Goal: Task Accomplishment & Management: Manage account settings

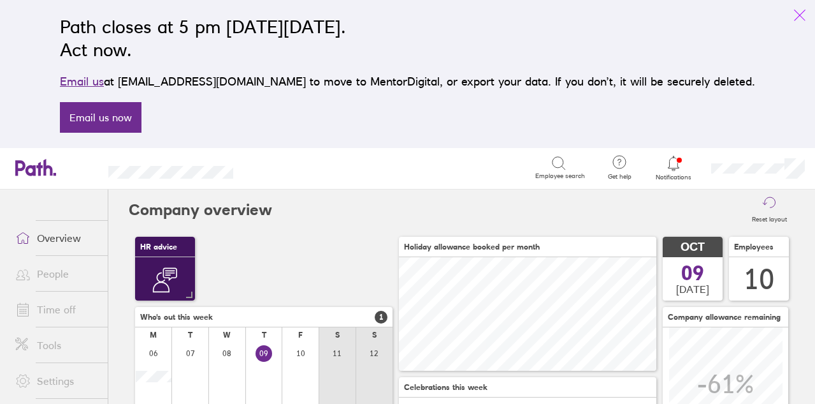
click at [799, 16] on icon "link" at bounding box center [800, 15] width 11 height 11
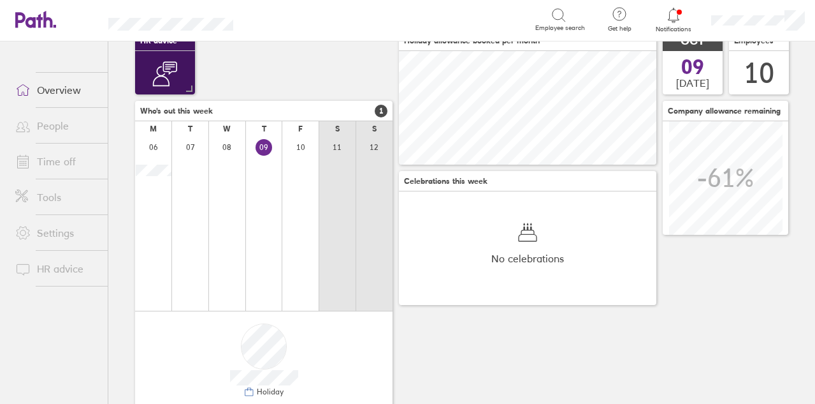
scroll to position [29, 0]
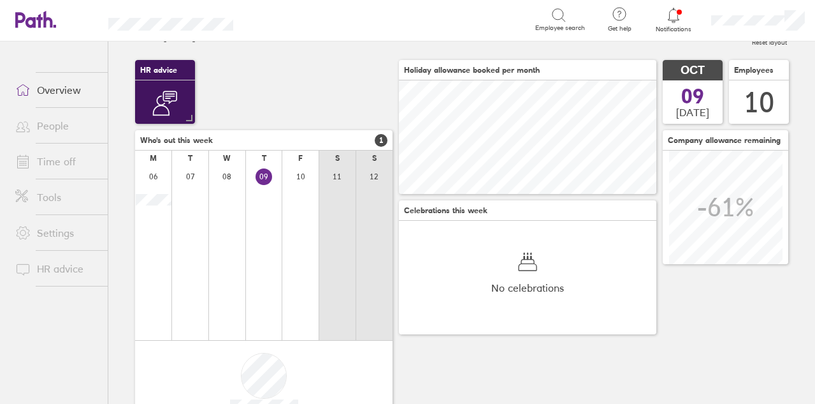
click at [570, 294] on div "No celebrations" at bounding box center [528, 277] width 258 height 113
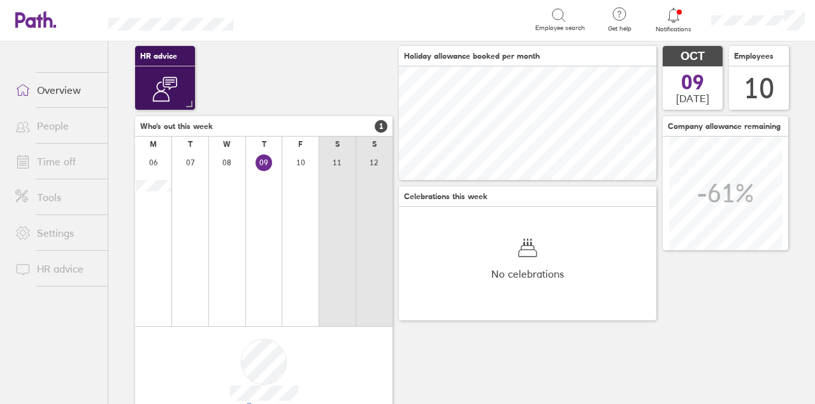
scroll to position [46, 0]
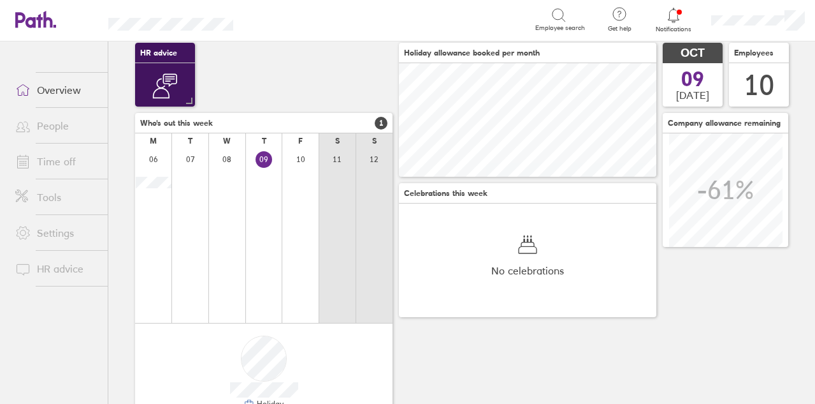
click at [47, 156] on link "Time off" at bounding box center [56, 162] width 103 height 26
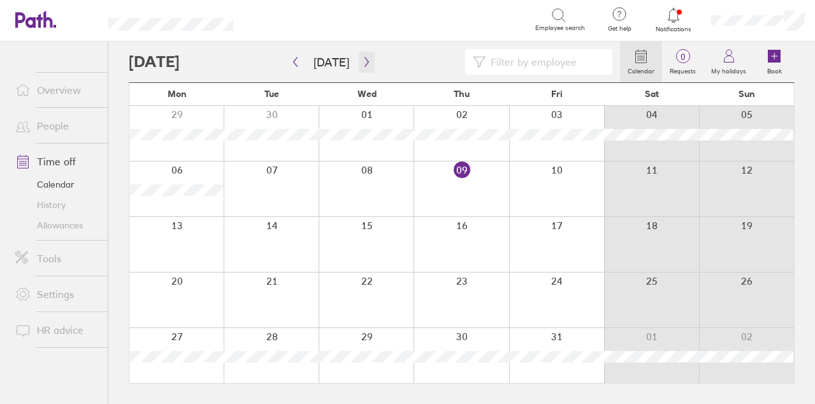
click at [365, 60] on icon "button" at bounding box center [367, 62] width 10 height 10
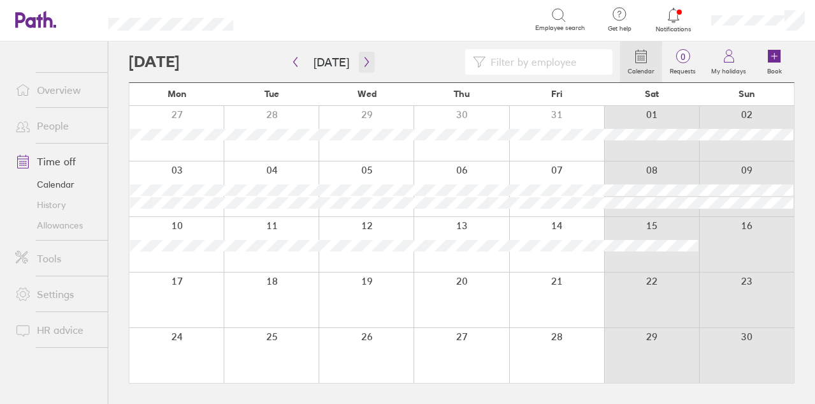
click at [365, 61] on icon "button" at bounding box center [367, 62] width 10 height 10
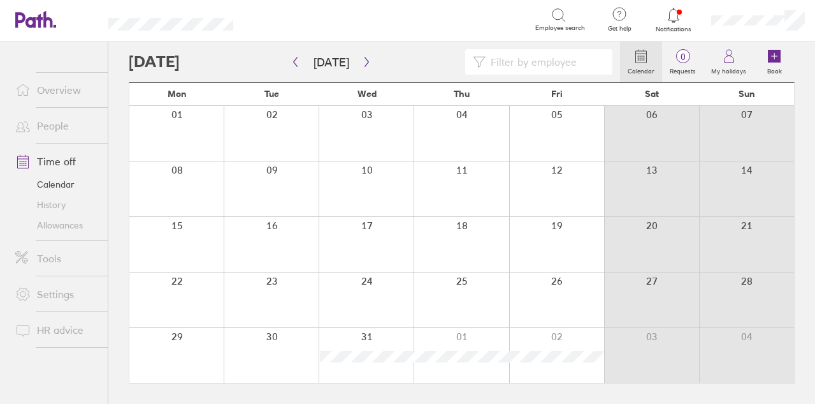
click at [64, 224] on link "Allowances" at bounding box center [56, 225] width 103 height 20
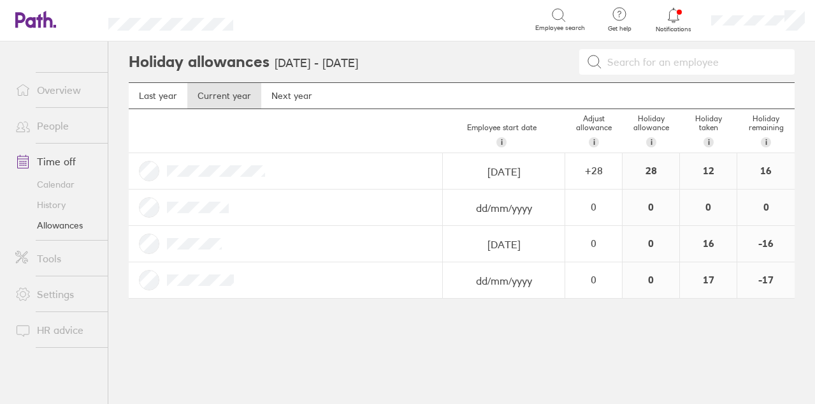
click at [711, 282] on div "17" at bounding box center [708, 280] width 57 height 36
click at [712, 243] on div "16" at bounding box center [708, 244] width 57 height 36
click at [710, 171] on div "12" at bounding box center [708, 171] width 57 height 36
click at [585, 250] on div "0" at bounding box center [593, 243] width 55 height 34
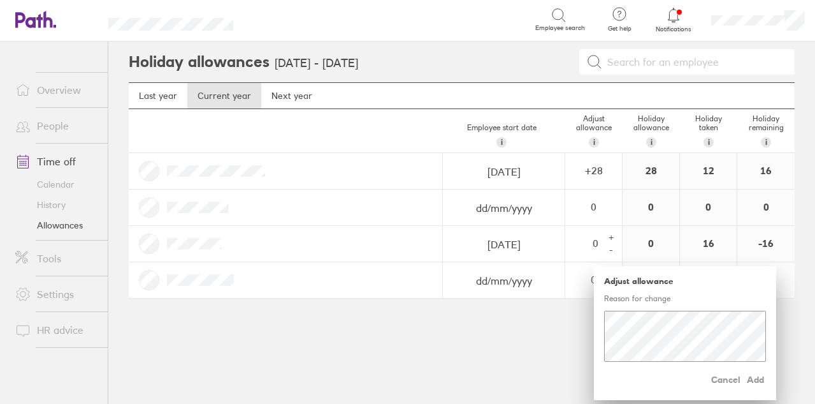
click at [553, 340] on div "Holiday allowances [DATE] - [DATE] Last year Current year Next year Employee st…" at bounding box center [461, 222] width 707 height 362
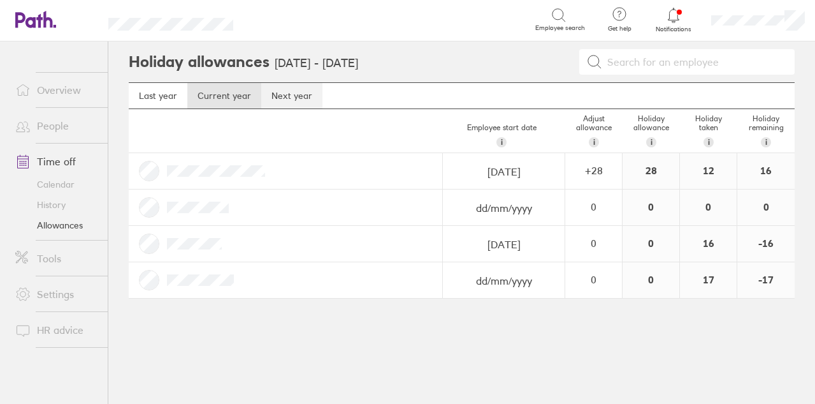
click at [281, 101] on link "Next year" at bounding box center [291, 96] width 61 height 26
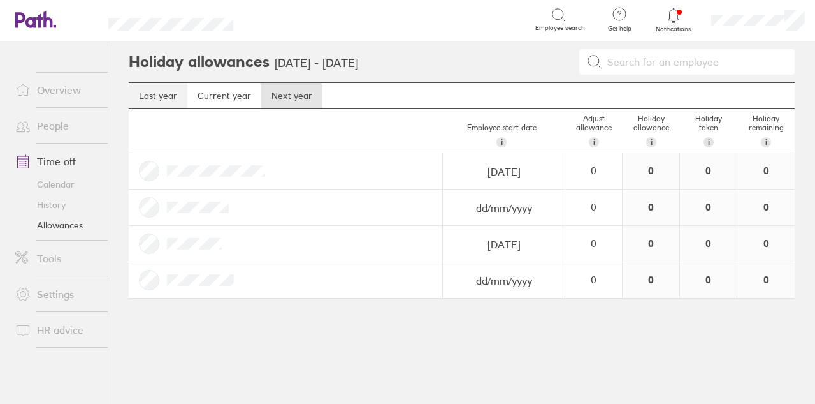
click at [170, 96] on link "Last year" at bounding box center [158, 96] width 59 height 26
click at [284, 101] on link "Next year" at bounding box center [291, 96] width 61 height 26
click at [232, 91] on link "Current year" at bounding box center [224, 96] width 74 height 26
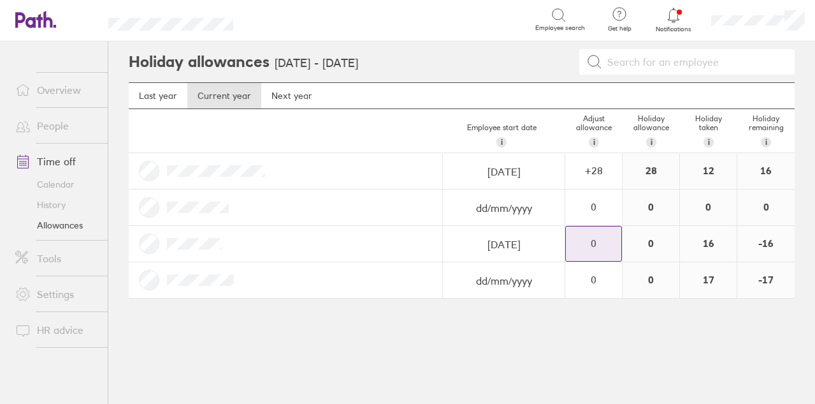
click at [598, 240] on div "0" at bounding box center [593, 242] width 55 height 11
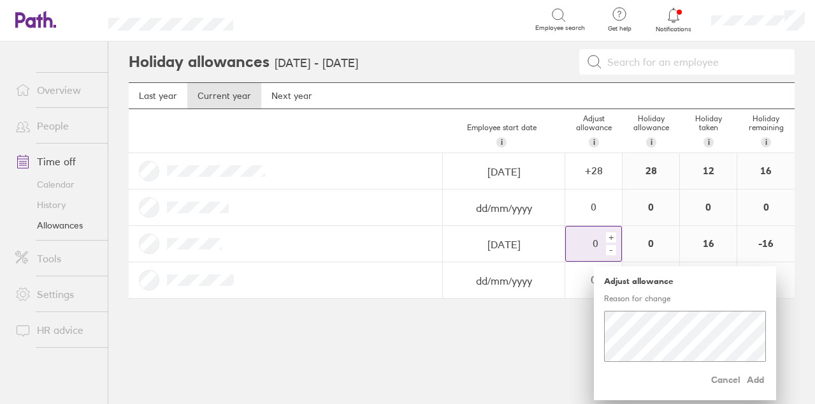
click at [598, 239] on div "0" at bounding box center [585, 242] width 38 height 11
click at [615, 234] on div "+" at bounding box center [611, 237] width 10 height 10
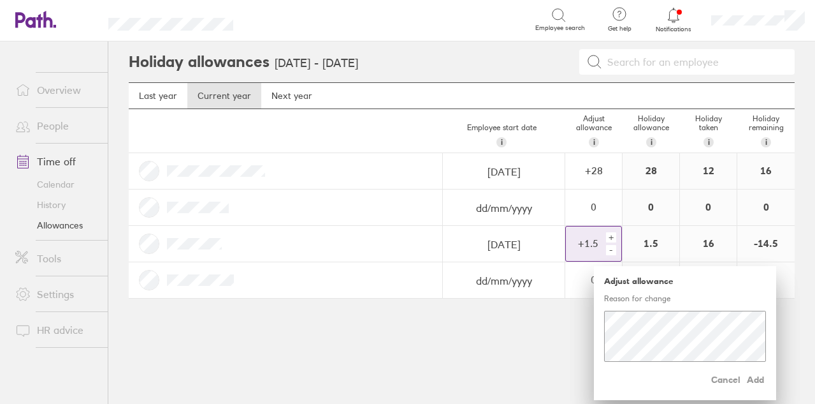
click at [615, 234] on div "+" at bounding box center [611, 237] width 10 height 10
drag, startPoint x: 603, startPoint y: 240, endPoint x: 575, endPoint y: 240, distance: 28.1
click at [575, 240] on div "+ 3.5" at bounding box center [585, 242] width 38 height 11
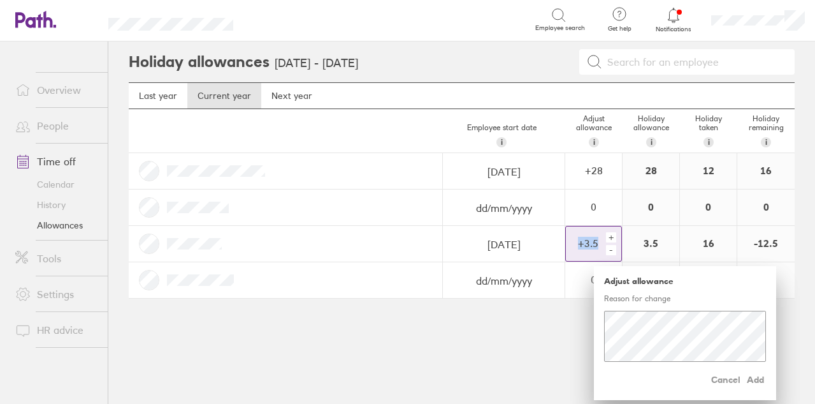
click at [612, 233] on div "+" at bounding box center [611, 237] width 10 height 10
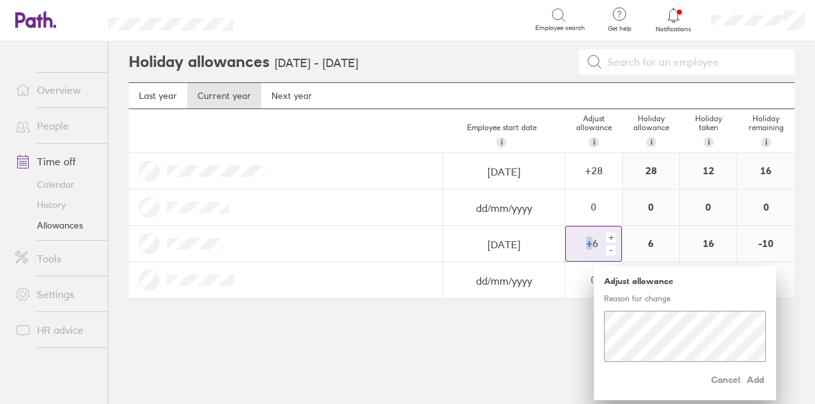
click at [612, 233] on div "+" at bounding box center [611, 237] width 10 height 10
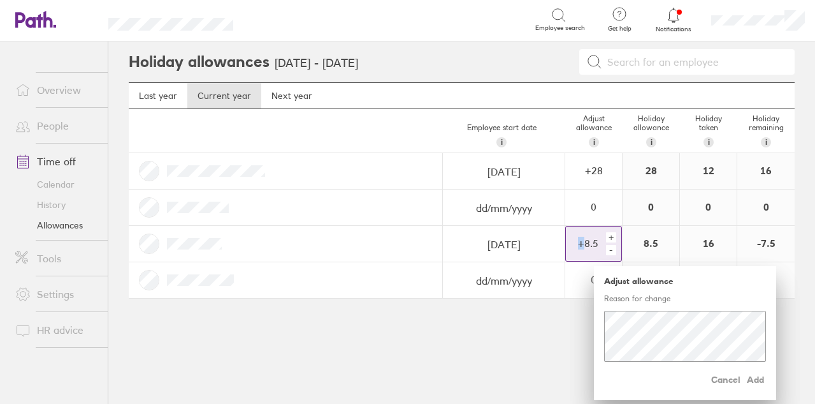
click at [612, 233] on div "+" at bounding box center [611, 237] width 10 height 10
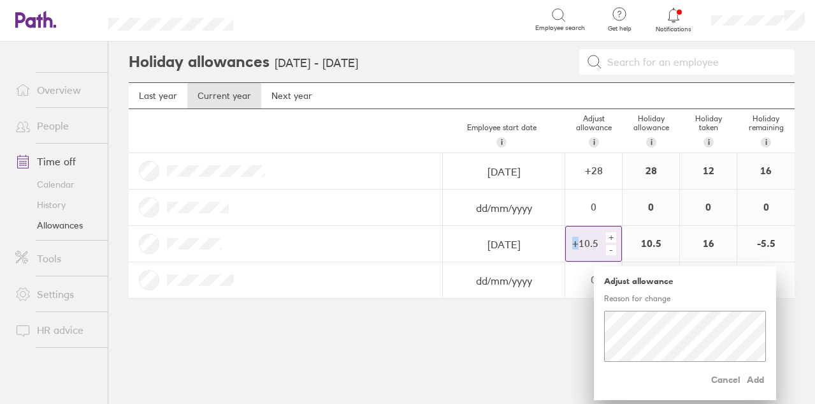
click at [612, 233] on div "+" at bounding box center [611, 237] width 10 height 10
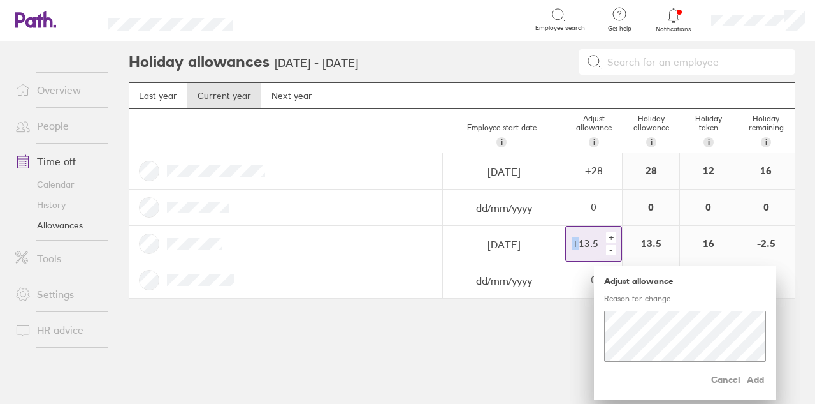
click at [612, 233] on div "+" at bounding box center [611, 237] width 10 height 10
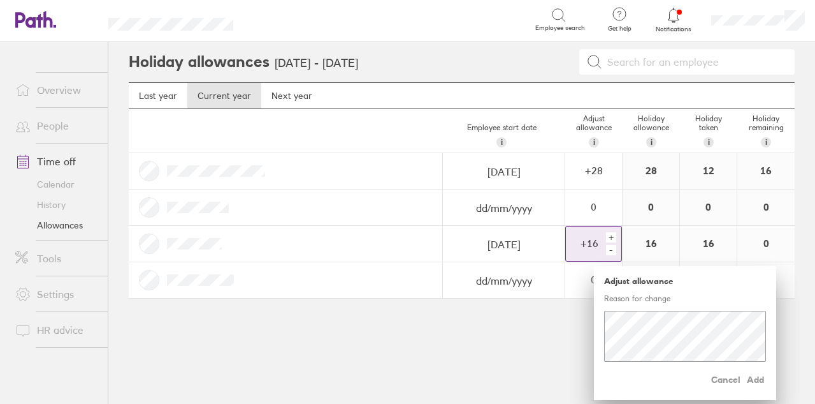
click at [612, 233] on div "+" at bounding box center [611, 237] width 10 height 10
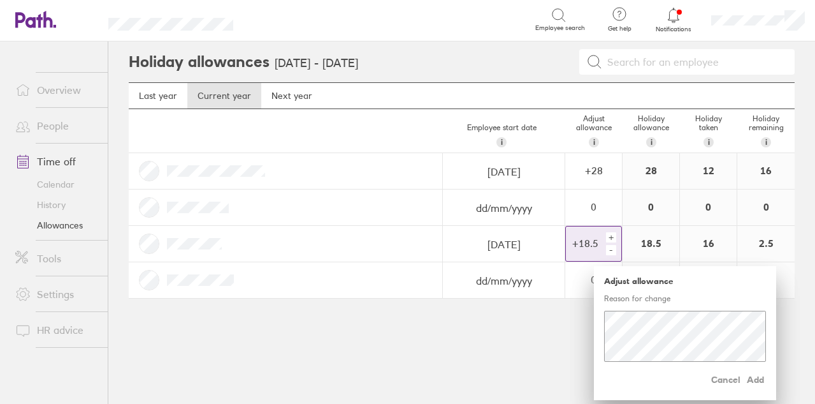
click at [612, 233] on div "+" at bounding box center [611, 237] width 10 height 10
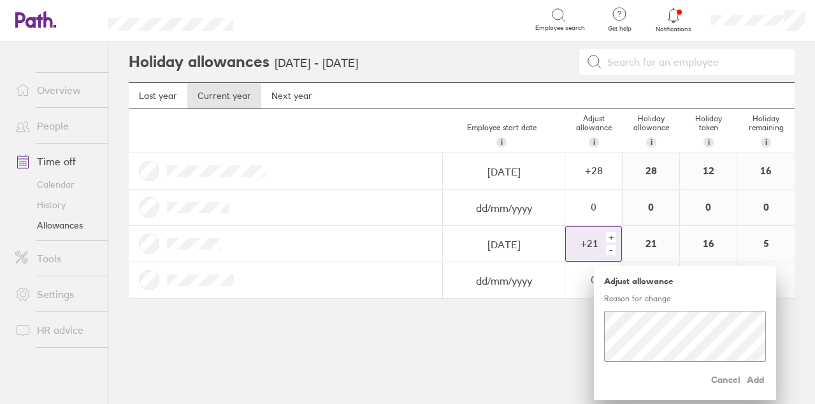
click at [612, 233] on div "+" at bounding box center [611, 237] width 10 height 10
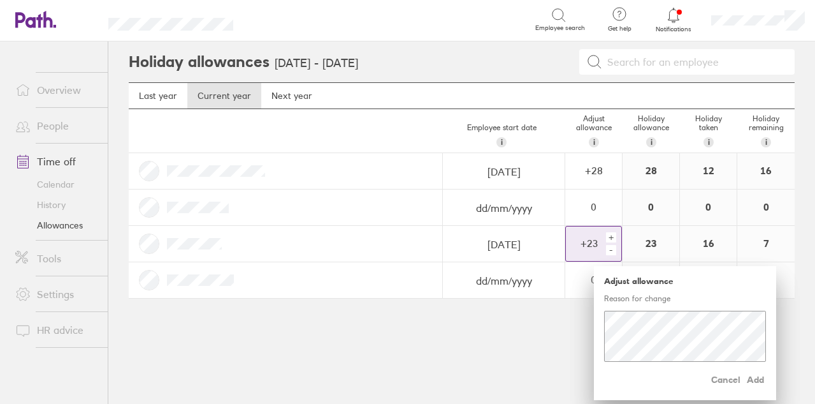
click at [612, 233] on div "+" at bounding box center [611, 237] width 10 height 10
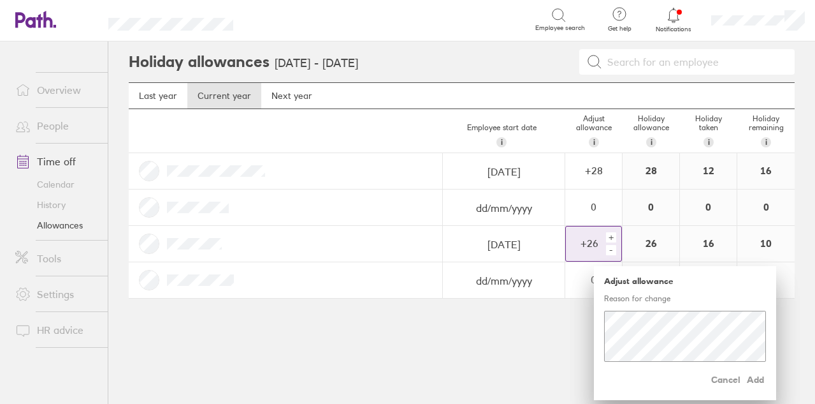
click at [612, 233] on div "+" at bounding box center [611, 237] width 10 height 10
click at [571, 263] on div "0" at bounding box center [593, 280] width 55 height 34
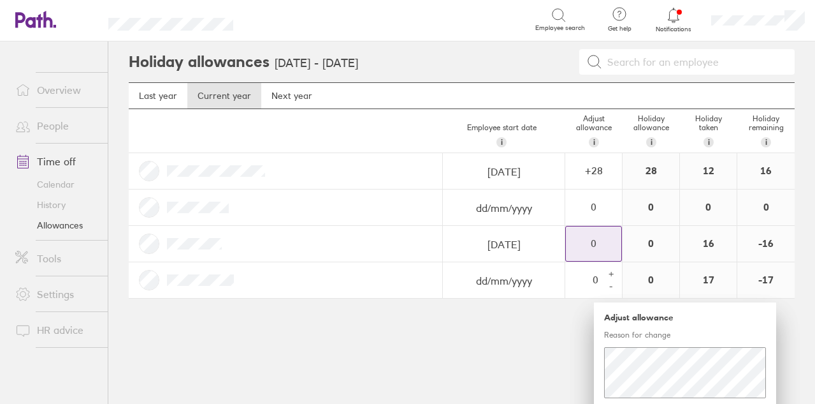
click at [594, 240] on div "0" at bounding box center [593, 242] width 55 height 11
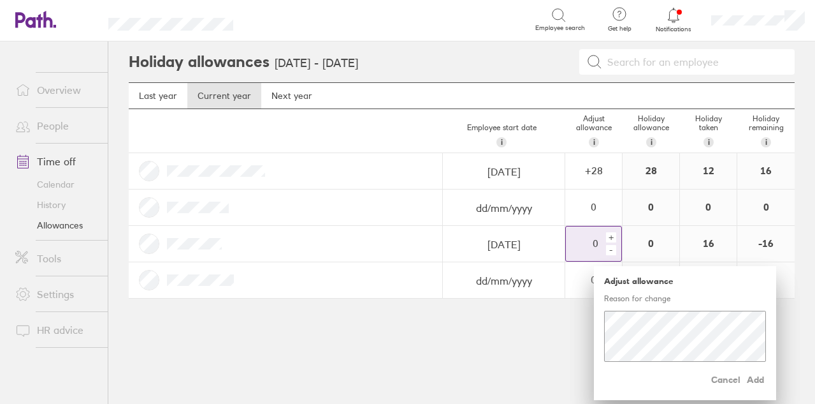
click at [594, 240] on div "0" at bounding box center [585, 242] width 38 height 11
click at [610, 237] on div "+" at bounding box center [611, 237] width 10 height 10
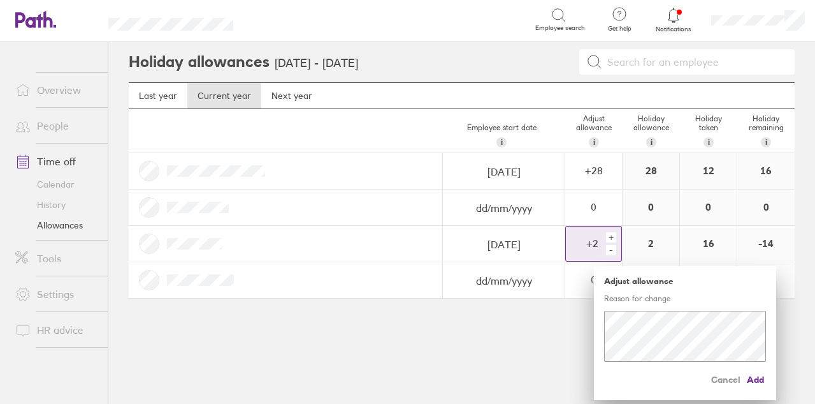
click at [587, 239] on div "+ 2" at bounding box center [585, 242] width 38 height 11
click at [595, 242] on div "+ 2" at bounding box center [585, 242] width 38 height 11
click at [757, 380] on span "Add" at bounding box center [756, 379] width 20 height 20
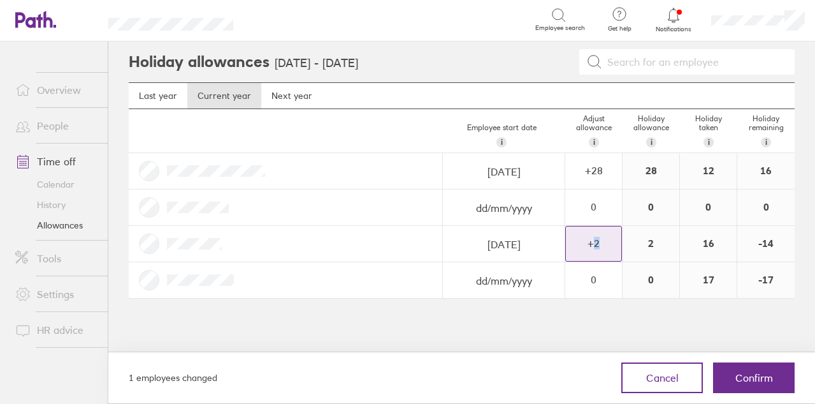
click at [608, 237] on div "+ 2" at bounding box center [593, 242] width 55 height 11
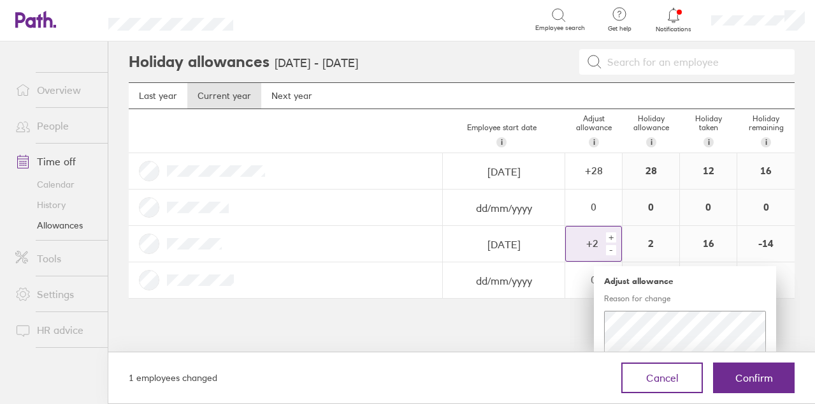
click at [611, 237] on div "+" at bounding box center [611, 237] width 10 height 10
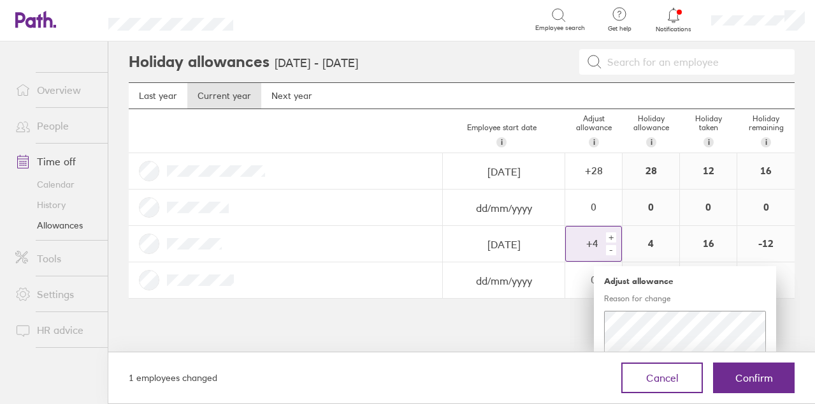
click at [611, 237] on div "+" at bounding box center [611, 237] width 10 height 10
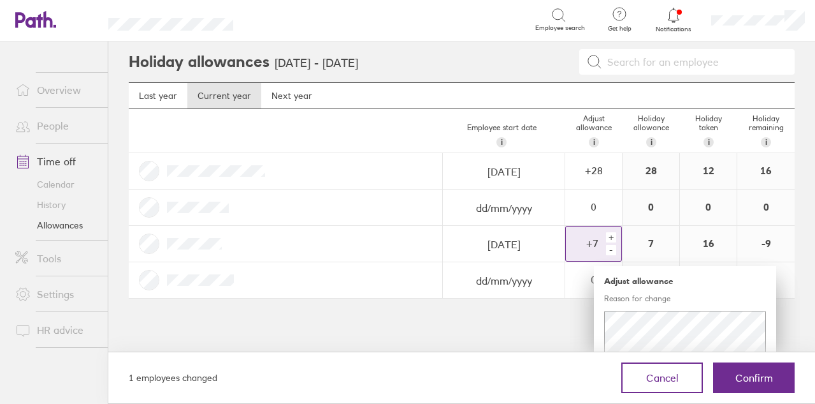
click at [611, 237] on div "+" at bounding box center [611, 237] width 10 height 10
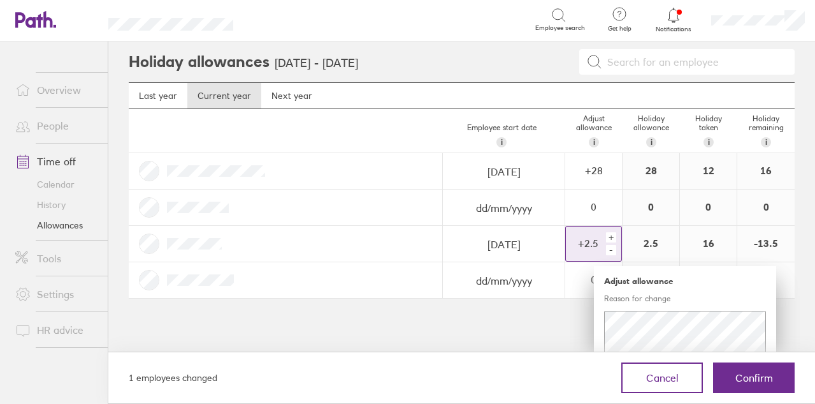
click at [611, 237] on div "+" at bounding box center [611, 237] width 10 height 10
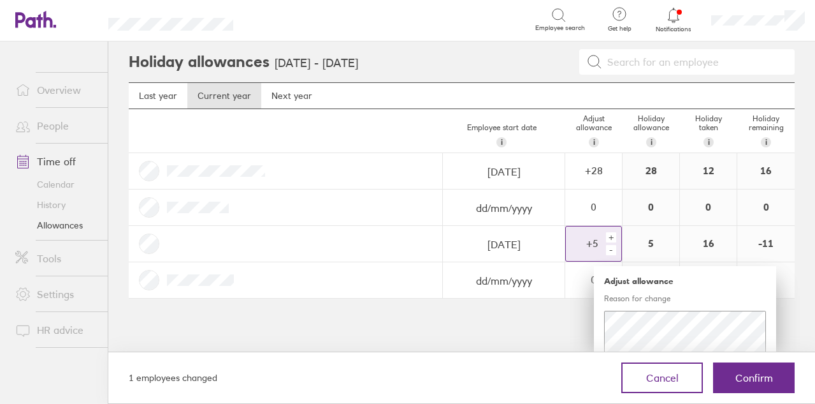
click at [611, 237] on div "+" at bounding box center [611, 237] width 10 height 10
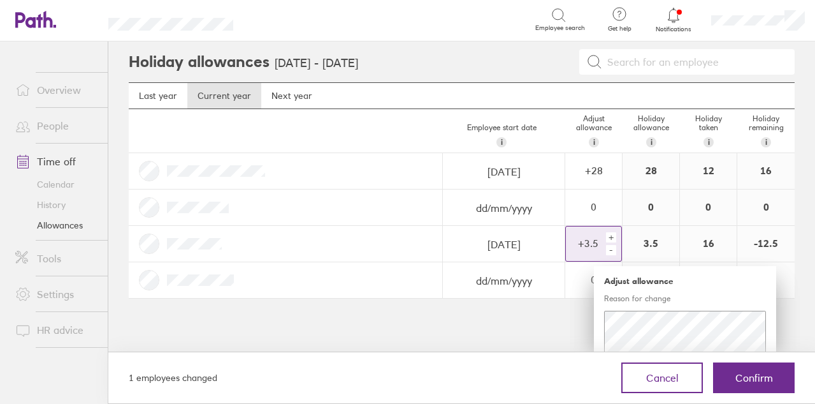
click at [611, 237] on div "+" at bounding box center [611, 237] width 10 height 10
click at [611, 232] on div "+" at bounding box center [611, 237] width 10 height 10
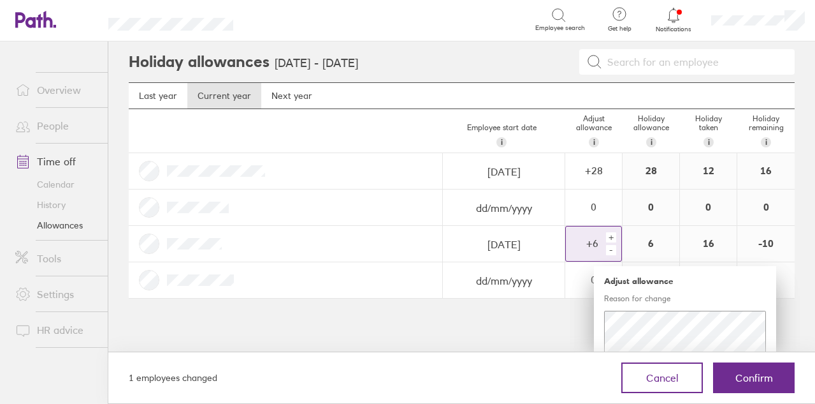
click at [611, 232] on div "+" at bounding box center [611, 237] width 10 height 10
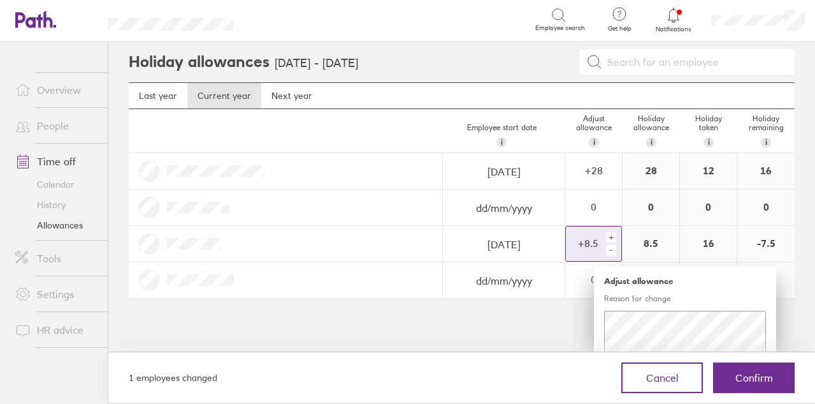
click at [611, 232] on div "+" at bounding box center [611, 237] width 10 height 10
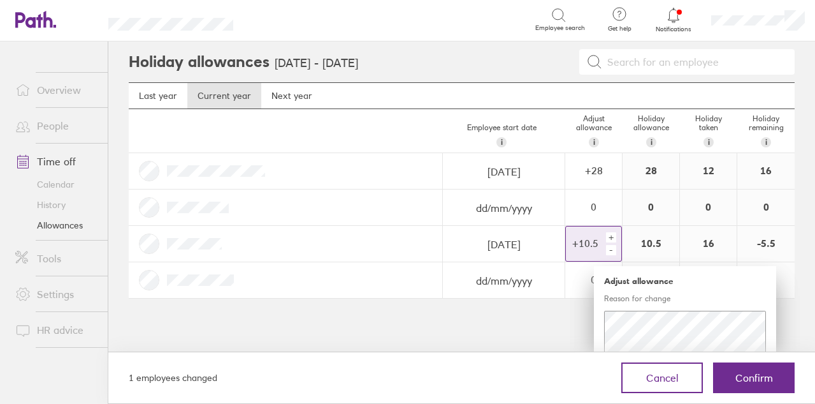
click at [611, 232] on div "+" at bounding box center [611, 237] width 10 height 10
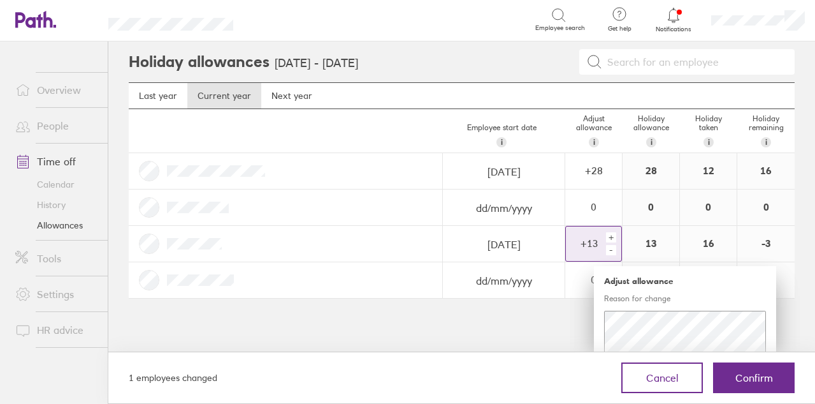
click at [611, 232] on div "+" at bounding box center [611, 237] width 10 height 10
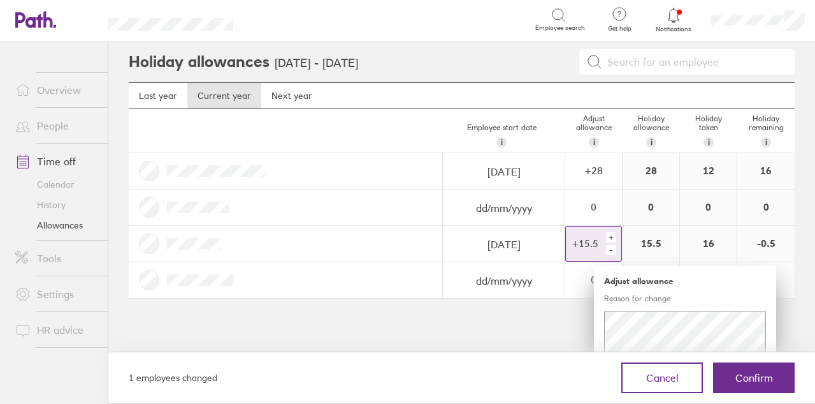
click at [611, 232] on div "+" at bounding box center [611, 237] width 10 height 10
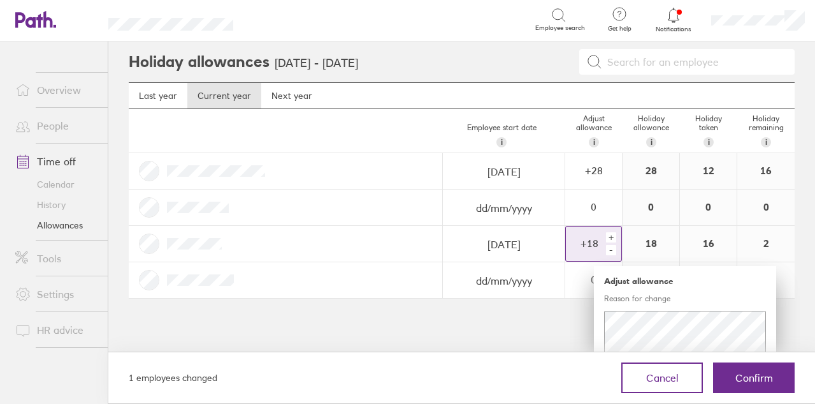
click at [611, 232] on div "+" at bounding box center [611, 237] width 10 height 10
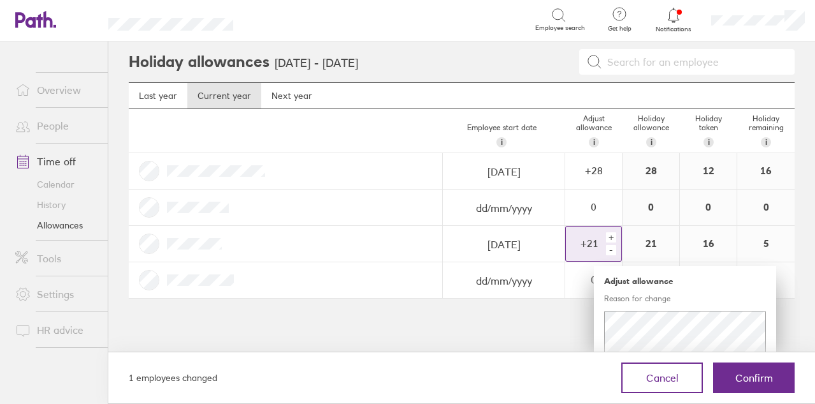
click at [611, 232] on div "+" at bounding box center [611, 237] width 10 height 10
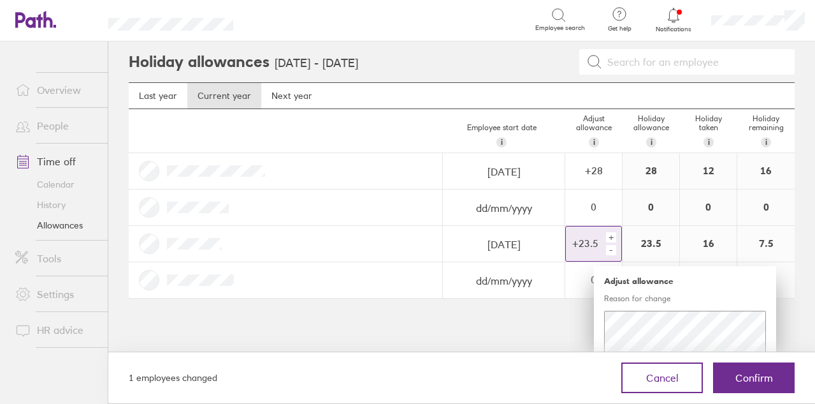
click at [611, 232] on div "+" at bounding box center [611, 237] width 10 height 10
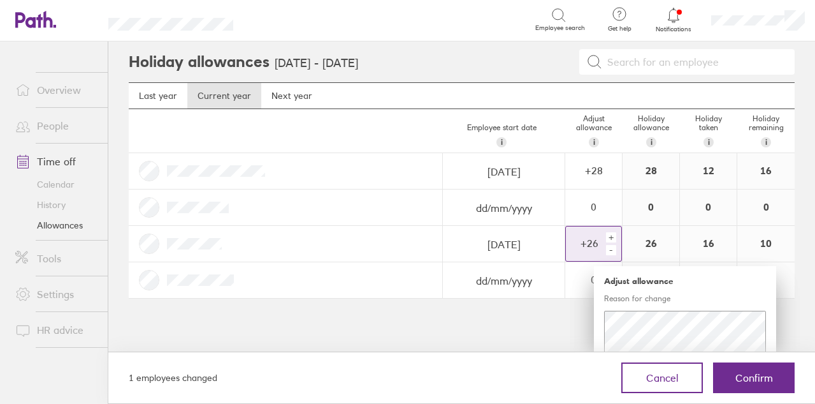
click at [611, 232] on div "+" at bounding box center [611, 237] width 10 height 10
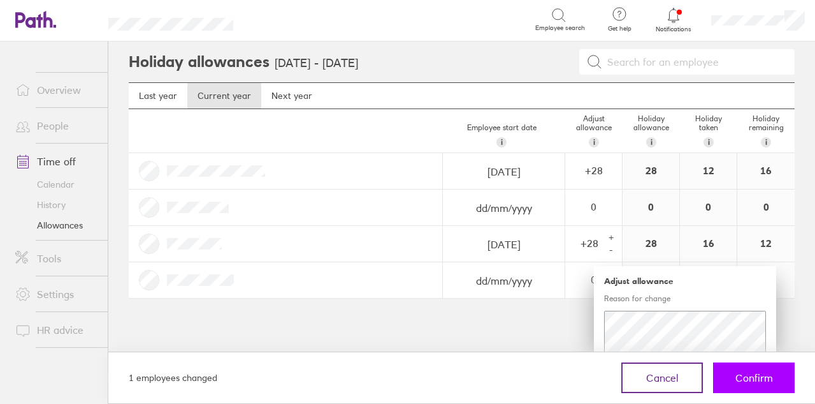
click at [776, 377] on button "Confirm" at bounding box center [754, 377] width 82 height 31
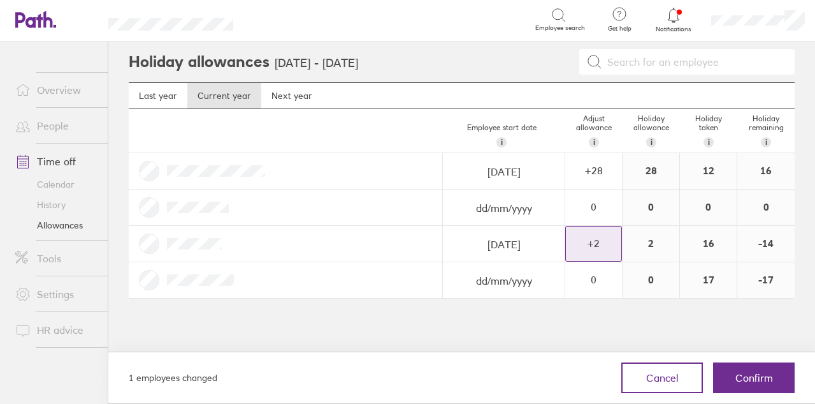
click at [605, 242] on div "+ 2" at bounding box center [593, 242] width 55 height 11
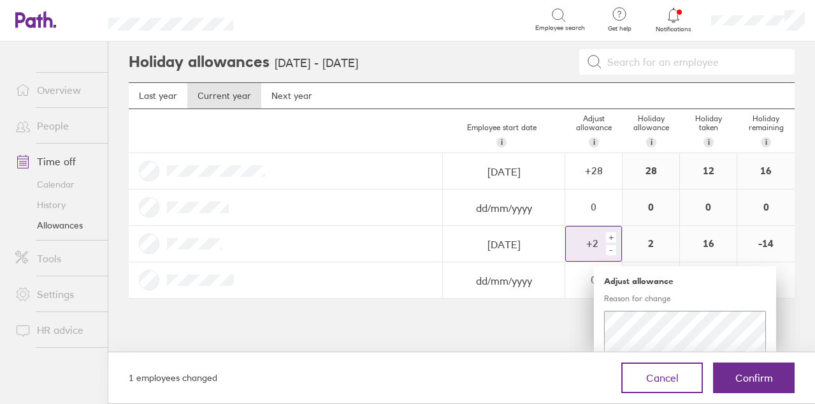
click at [590, 240] on div "+ 2" at bounding box center [585, 242] width 38 height 11
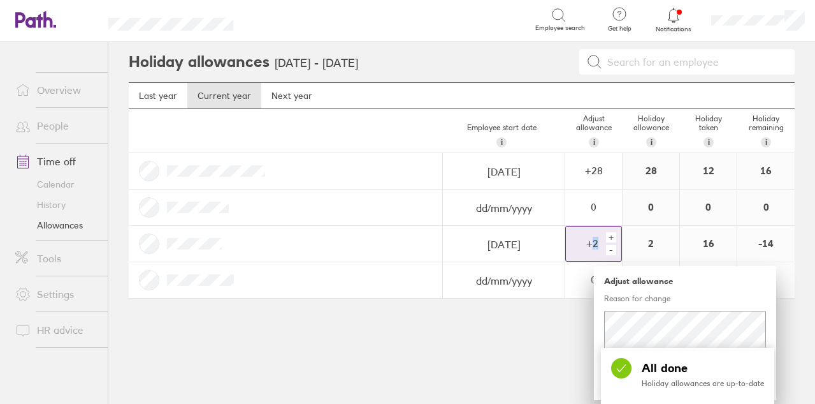
click at [590, 240] on div "+ 2" at bounding box center [585, 242] width 38 height 11
click at [538, 298] on main "Last year Current year Next year Employee start date i The date this employee s…" at bounding box center [462, 200] width 666 height 237
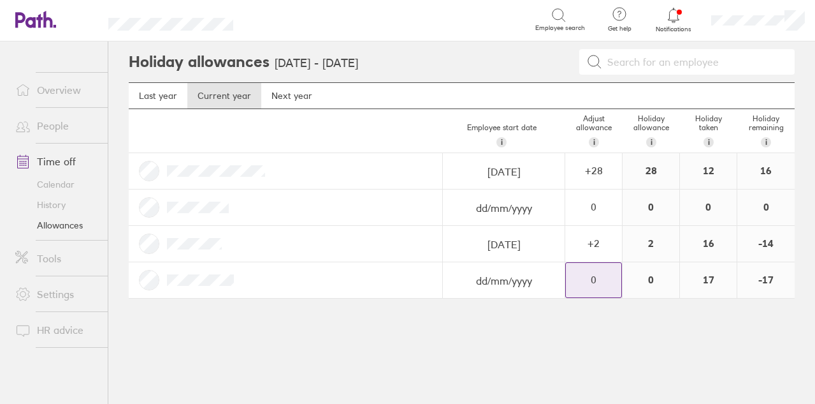
click at [601, 286] on div "0" at bounding box center [593, 280] width 55 height 34
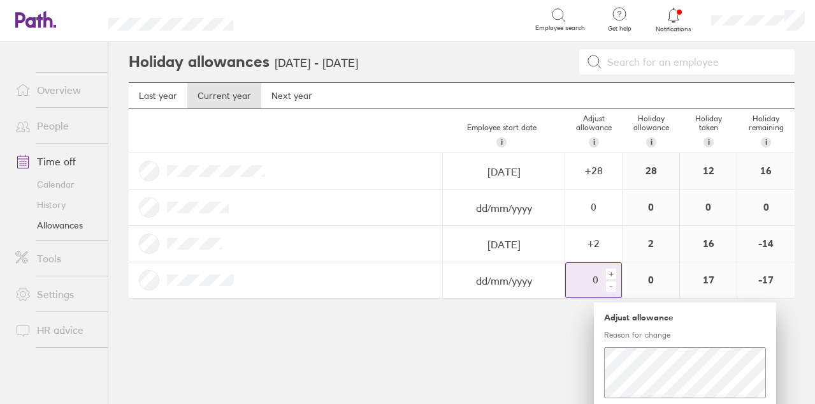
click at [592, 281] on div "0" at bounding box center [585, 279] width 38 height 11
click at [536, 310] on main "Last year Current year Next year Employee start date i The date this employee s…" at bounding box center [462, 200] width 666 height 237
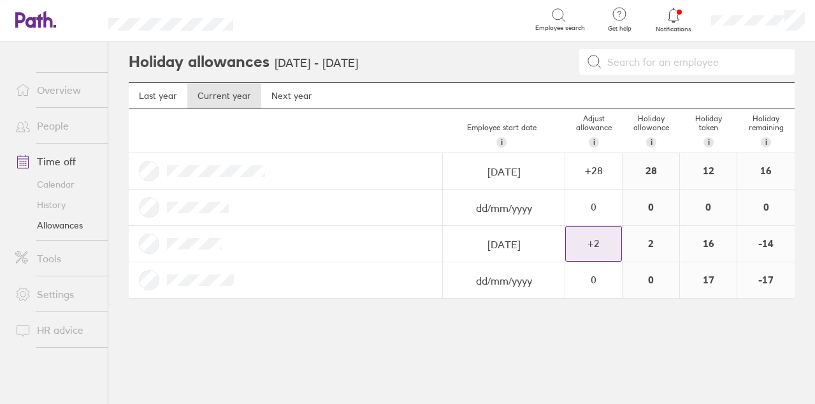
click at [590, 248] on div "+ 2" at bounding box center [593, 242] width 55 height 11
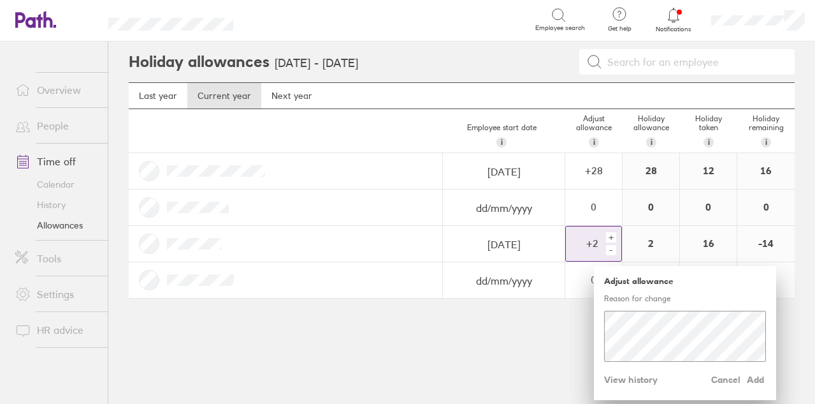
click at [612, 248] on div "-" at bounding box center [611, 250] width 10 height 10
click at [611, 252] on div "-" at bounding box center [611, 250] width 10 height 10
click at [555, 305] on main "Last year Current year Next year Employee start date i The date this employee s…" at bounding box center [462, 200] width 666 height 237
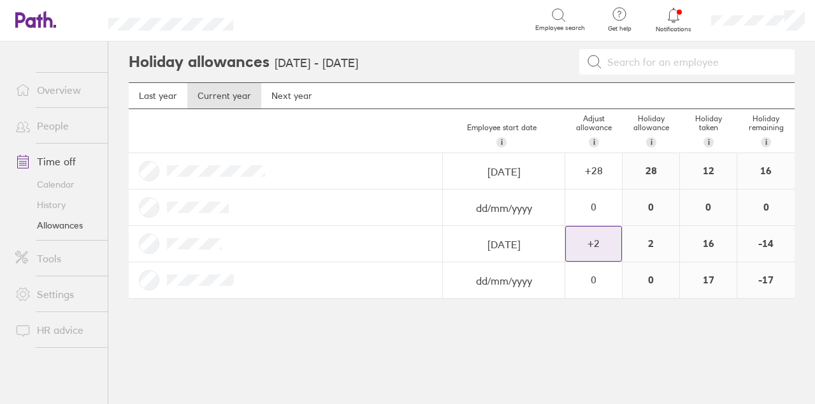
click at [603, 242] on div "+ 2" at bounding box center [593, 242] width 55 height 11
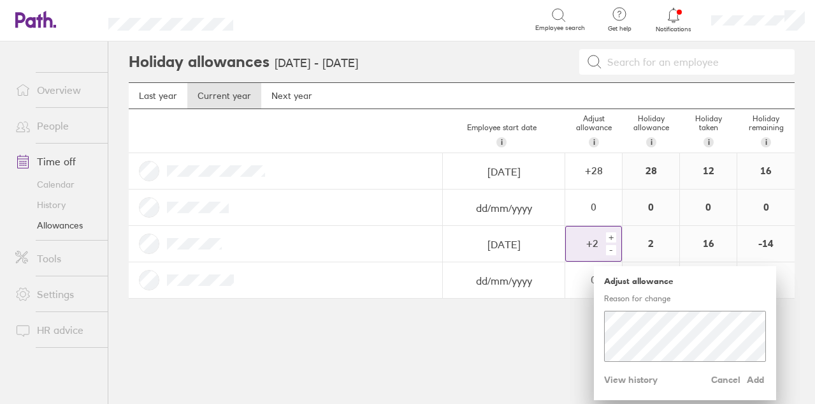
click at [614, 251] on div "-" at bounding box center [611, 250] width 10 height 10
click at [626, 302] on div "Adjust allowance Reason for change Cancel Add View history" at bounding box center [685, 333] width 182 height 134
click at [611, 246] on div "-" at bounding box center [611, 250] width 10 height 10
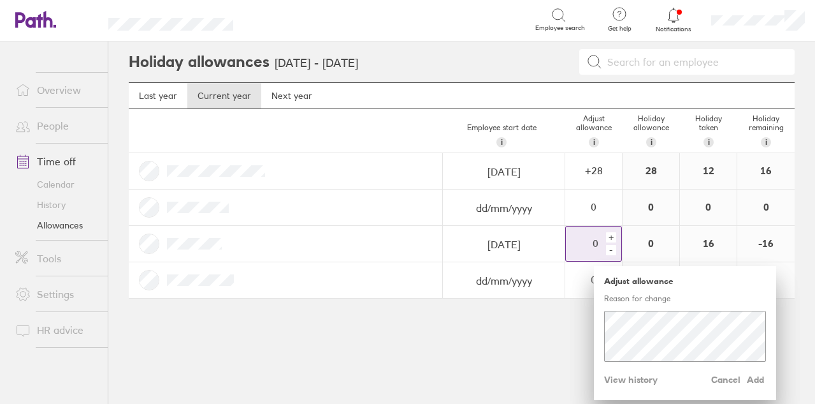
click at [618, 364] on div "Adjust allowance Reason for change Cancel Add View history" at bounding box center [685, 333] width 182 height 134
click at [753, 376] on span "Add" at bounding box center [756, 379] width 20 height 20
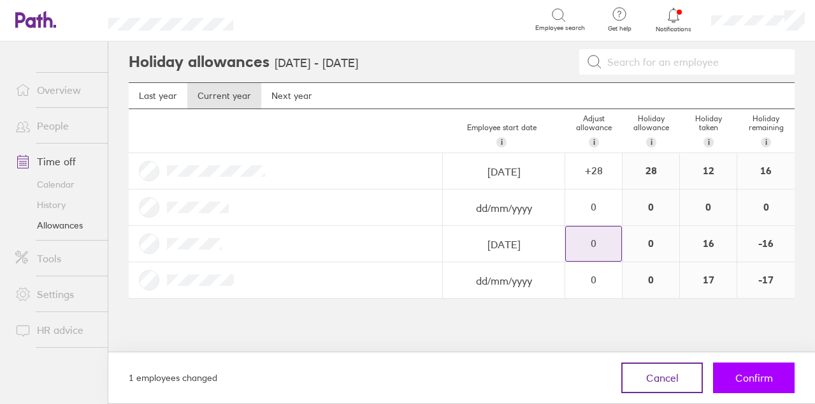
click at [748, 373] on span "Confirm" at bounding box center [755, 377] width 38 height 11
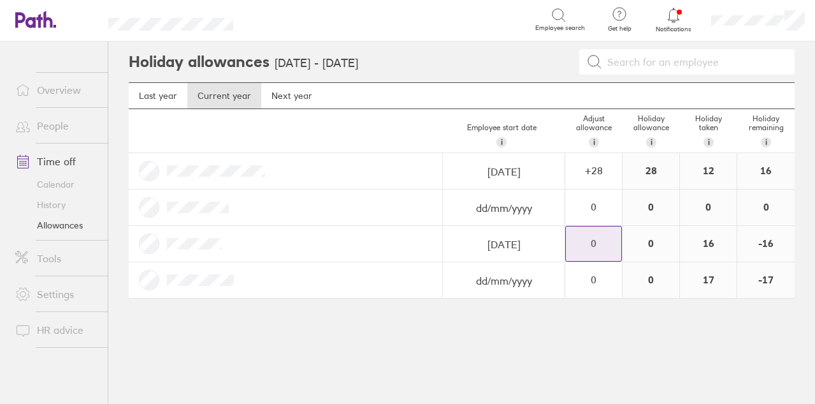
click at [50, 159] on link "Time off" at bounding box center [56, 162] width 103 height 26
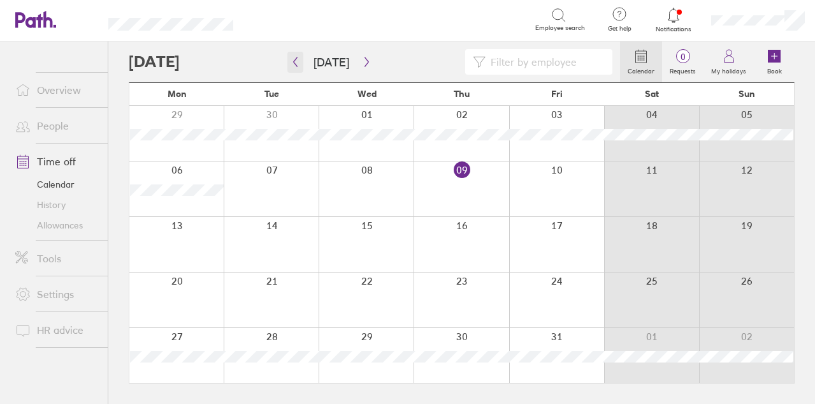
click at [293, 59] on icon "button" at bounding box center [296, 62] width 10 height 10
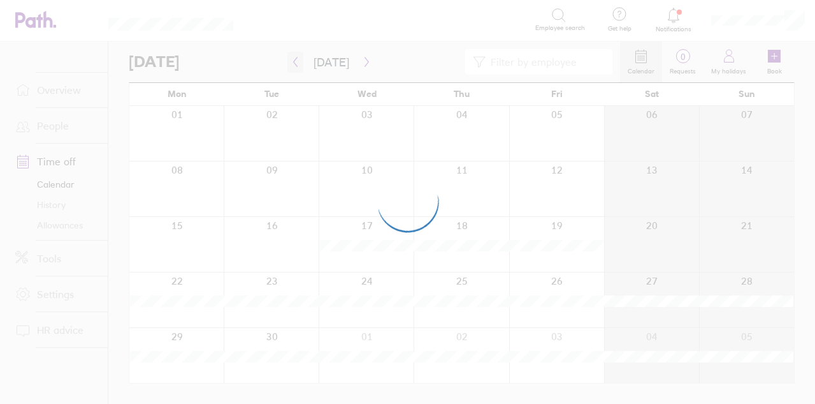
click at [293, 59] on div at bounding box center [407, 202] width 815 height 404
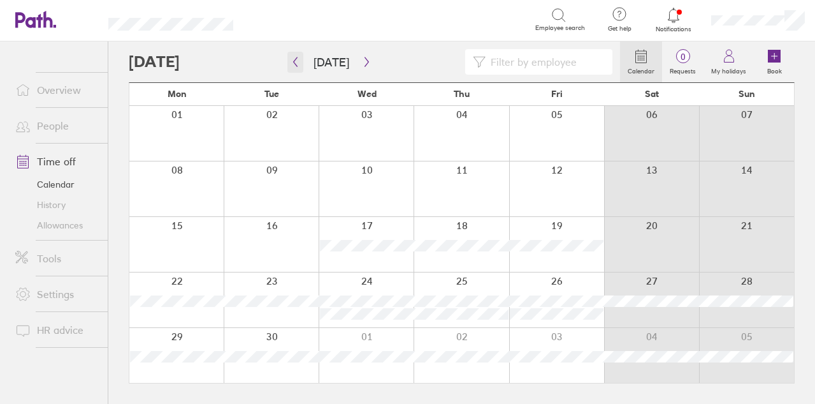
click at [296, 65] on icon "button" at bounding box center [296, 62] width 4 height 10
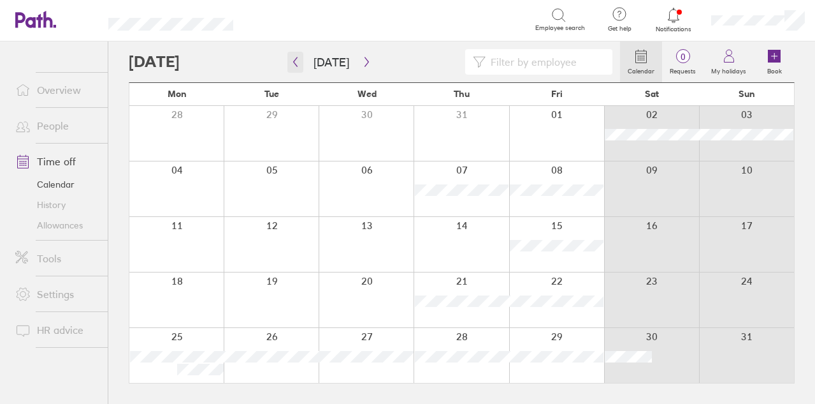
click at [296, 65] on icon "button" at bounding box center [296, 62] width 4 height 10
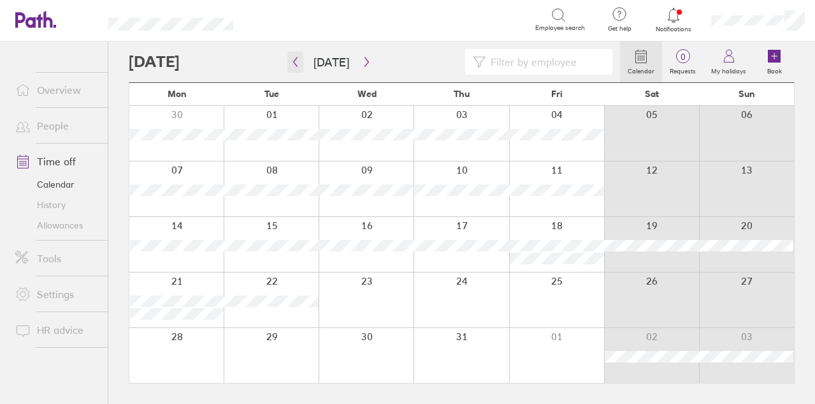
click at [296, 65] on icon "button" at bounding box center [296, 62] width 4 height 10
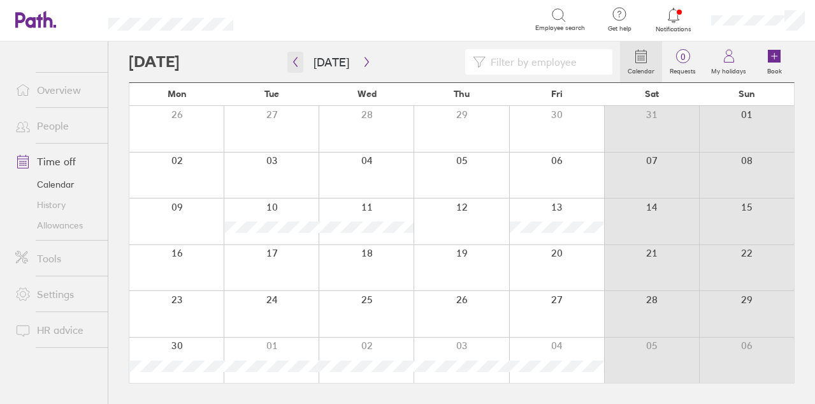
click at [296, 65] on icon "button" at bounding box center [296, 62] width 4 height 10
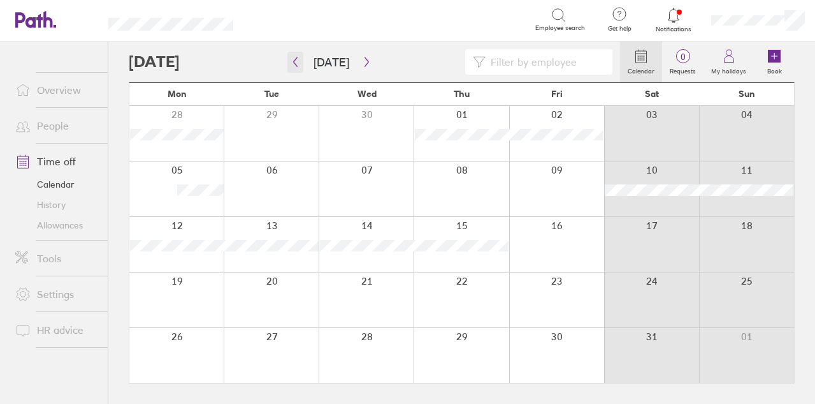
click at [296, 65] on icon "button" at bounding box center [296, 62] width 4 height 10
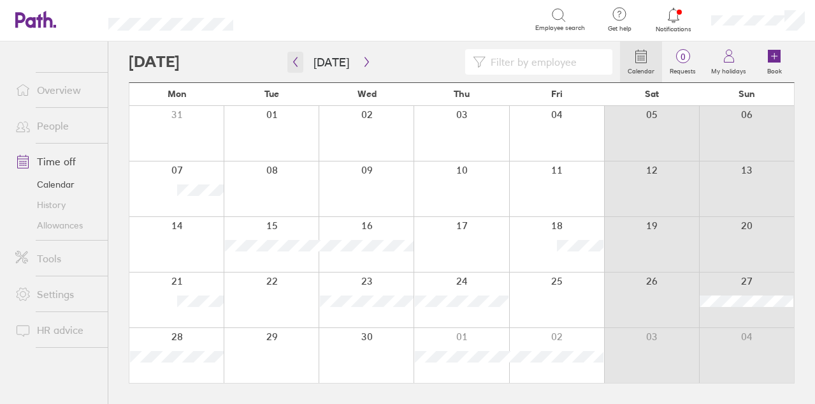
click at [296, 65] on icon "button" at bounding box center [296, 62] width 4 height 10
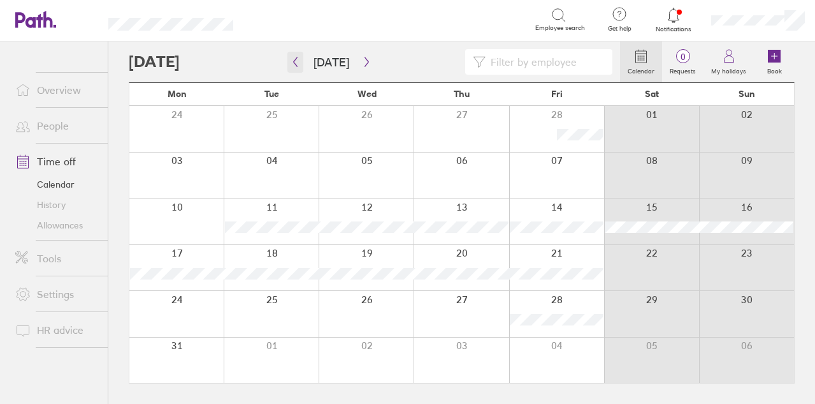
click at [296, 65] on icon "button" at bounding box center [296, 62] width 4 height 10
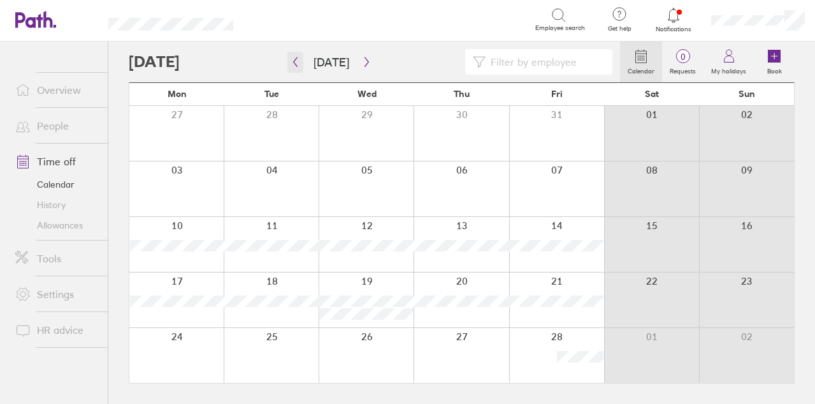
click at [296, 65] on icon "button" at bounding box center [296, 62] width 4 height 10
click at [367, 64] on icon "button" at bounding box center [367, 62] width 10 height 10
click at [80, 228] on link "Allowances" at bounding box center [56, 225] width 103 height 20
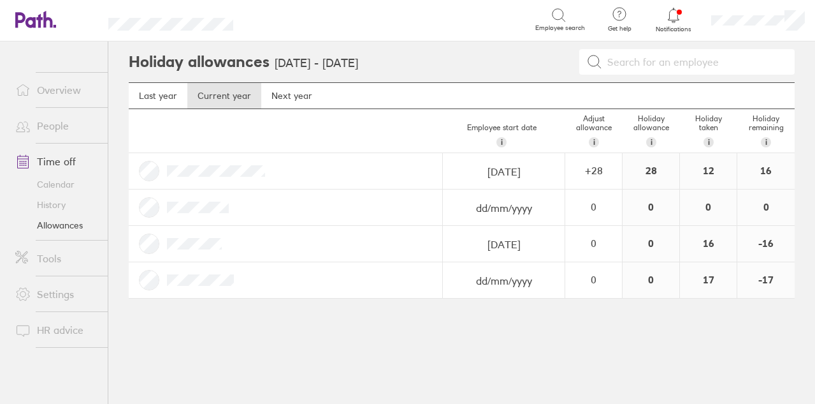
click at [71, 128] on link "People" at bounding box center [56, 126] width 103 height 26
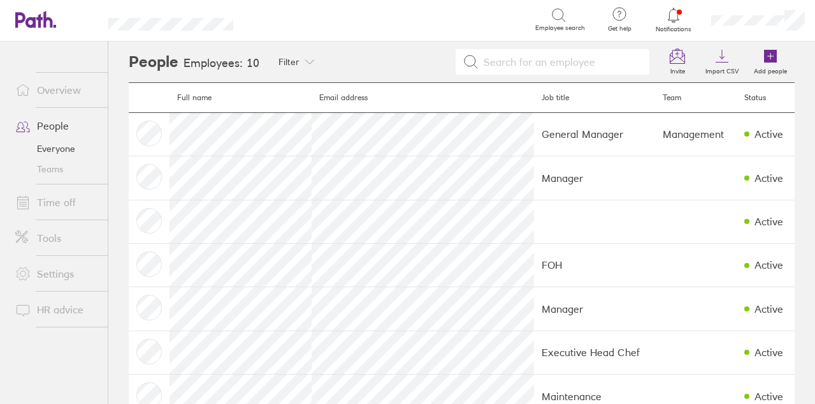
click at [66, 187] on li "Time off" at bounding box center [54, 202] width 108 height 36
click at [66, 199] on link "Time off" at bounding box center [56, 202] width 103 height 26
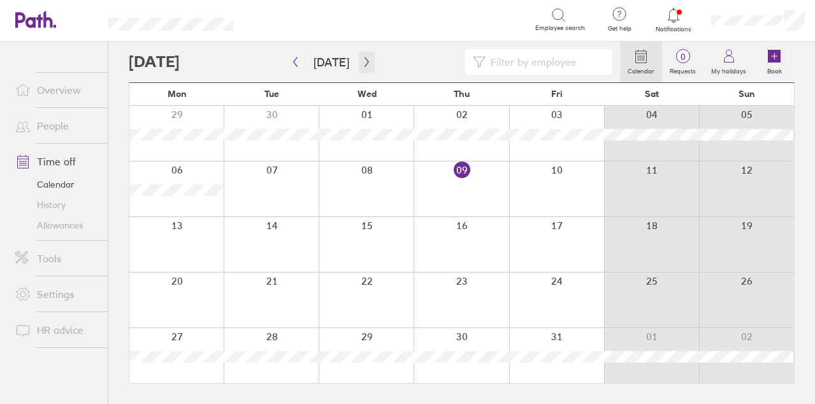
click at [369, 66] on button "button" at bounding box center [367, 62] width 16 height 21
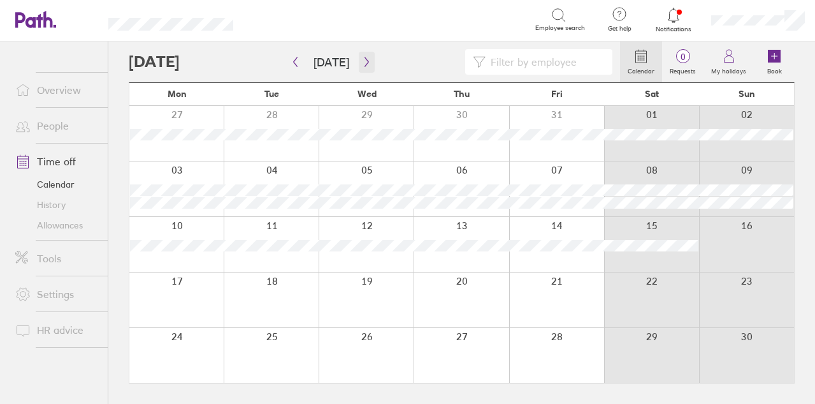
click at [369, 66] on button "button" at bounding box center [367, 62] width 16 height 21
